Goal: Task Accomplishment & Management: Complete application form

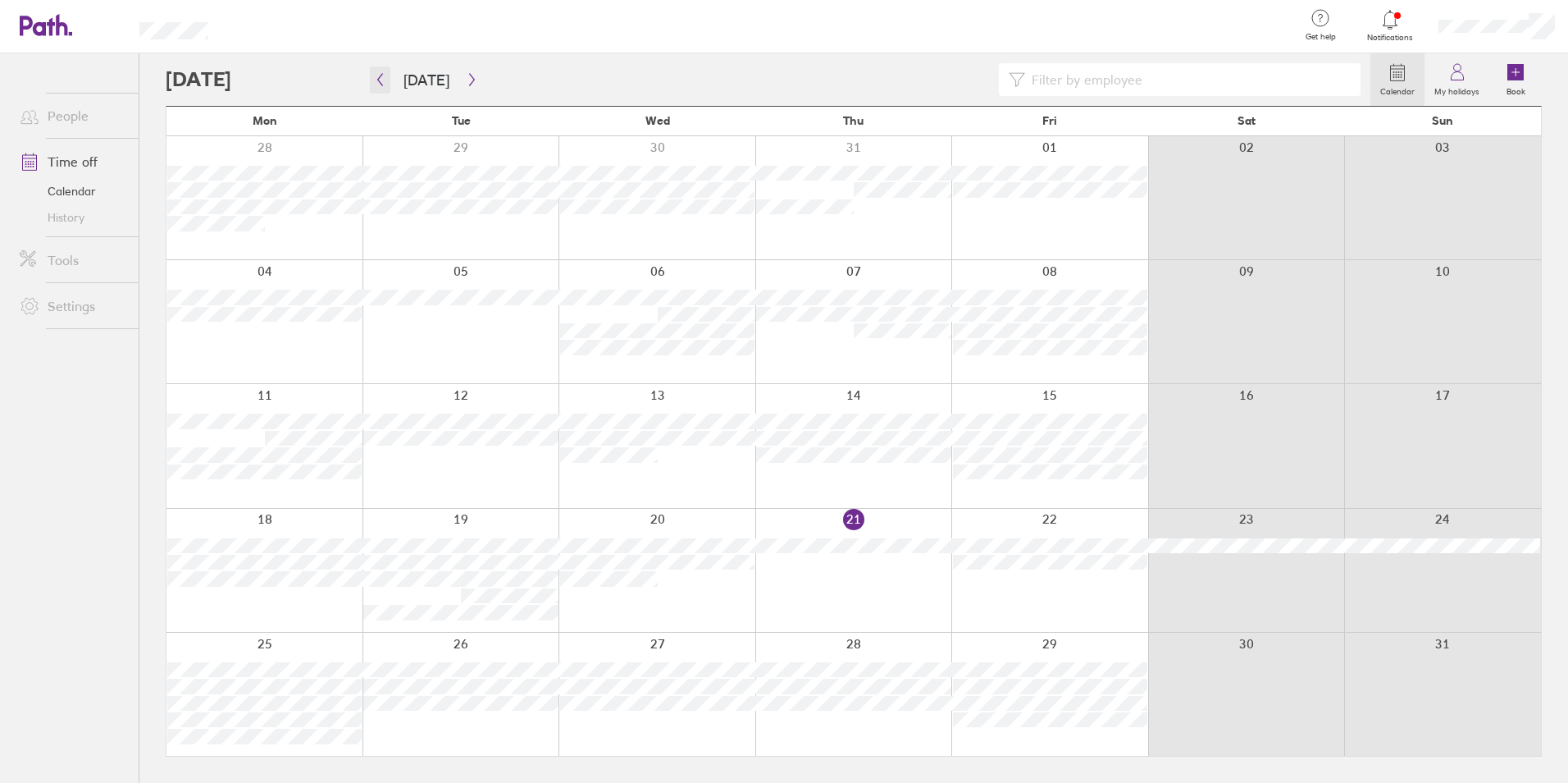
click at [381, 88] on button "button" at bounding box center [380, 80] width 21 height 27
click at [466, 74] on icon "button" at bounding box center [472, 79] width 13 height 13
click at [474, 68] on button "button" at bounding box center [472, 80] width 21 height 27
click at [513, 182] on div at bounding box center [460, 197] width 197 height 123
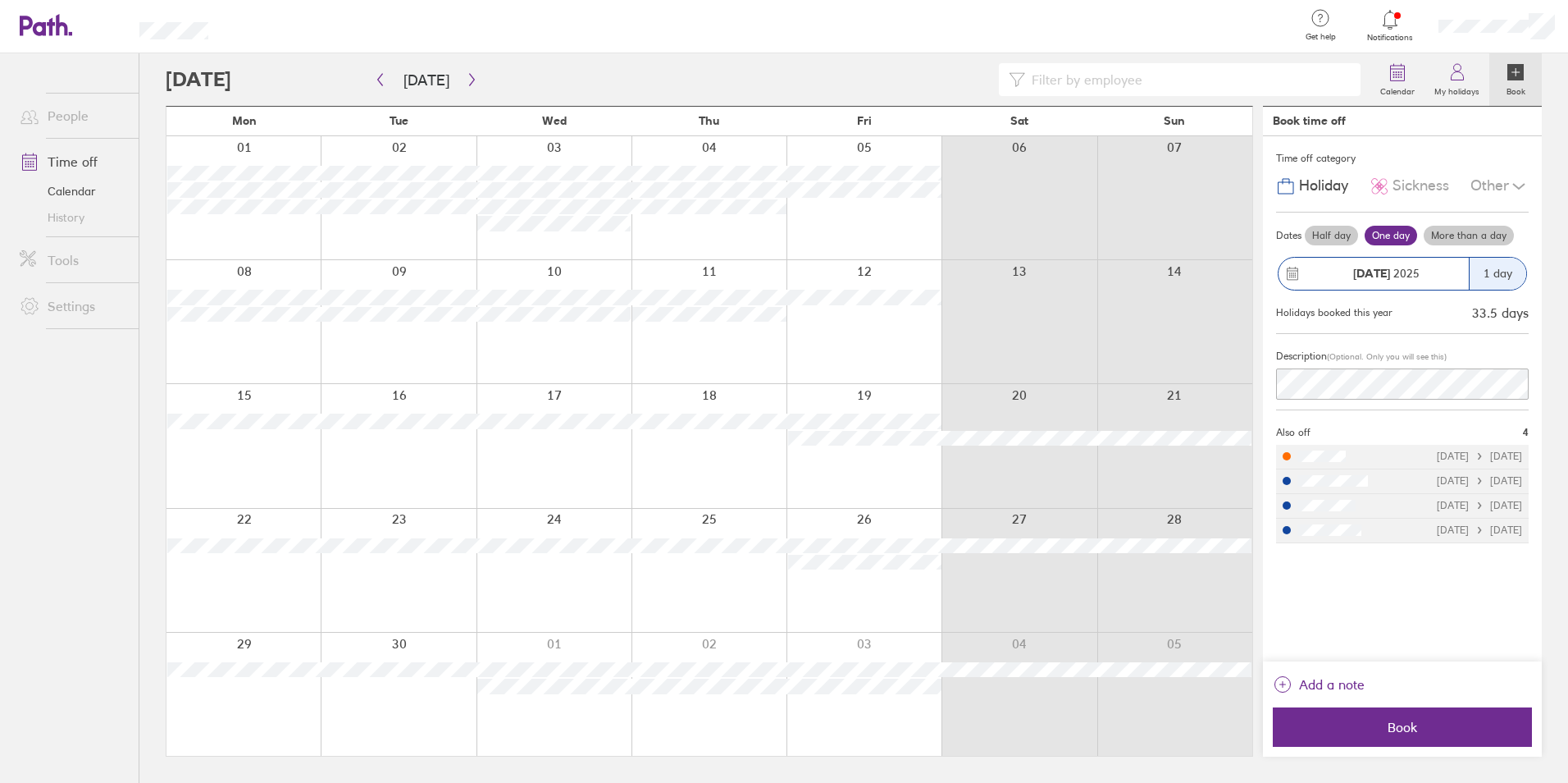
click at [1392, 463] on li "[DATE] [DATE]" at bounding box center [1402, 457] width 252 height 25
click at [1436, 452] on div "[DATE] [DATE]" at bounding box center [1479, 456] width 85 height 12
click at [1338, 462] on div at bounding box center [1310, 455] width 70 height 21
click at [1289, 455] on div at bounding box center [1287, 456] width 8 height 8
click at [388, 78] on button "button" at bounding box center [380, 80] width 21 height 27
